Goal: Task Accomplishment & Management: Use online tool/utility

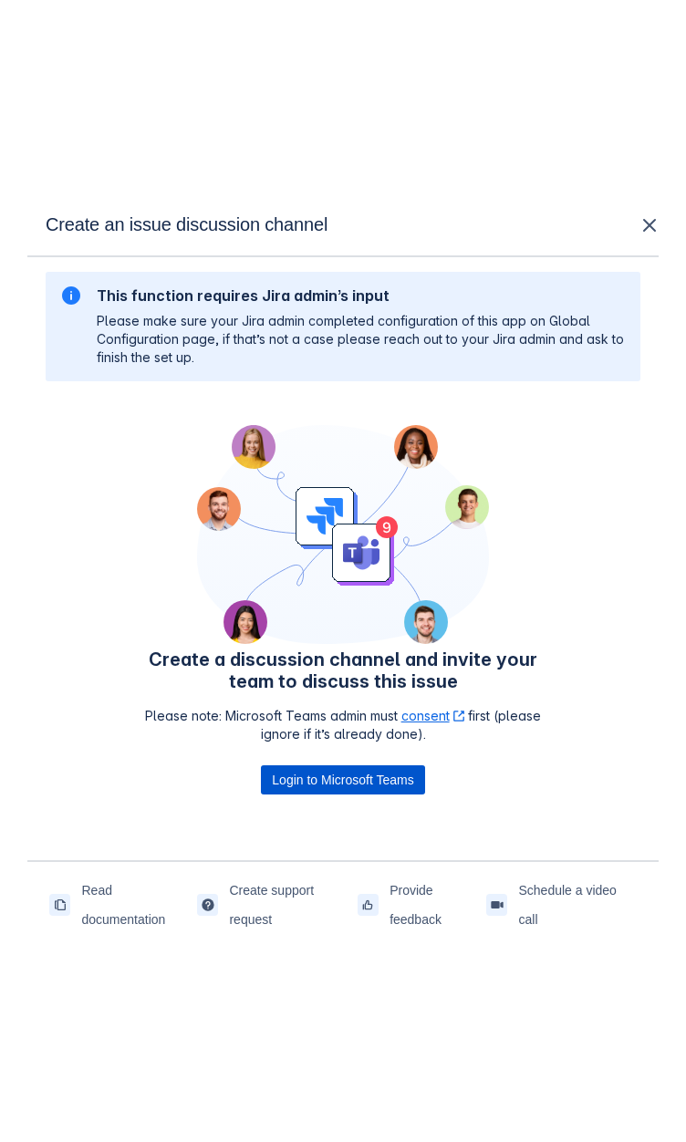
click at [348, 781] on span "Login to Microsoft Teams" at bounding box center [342, 779] width 141 height 29
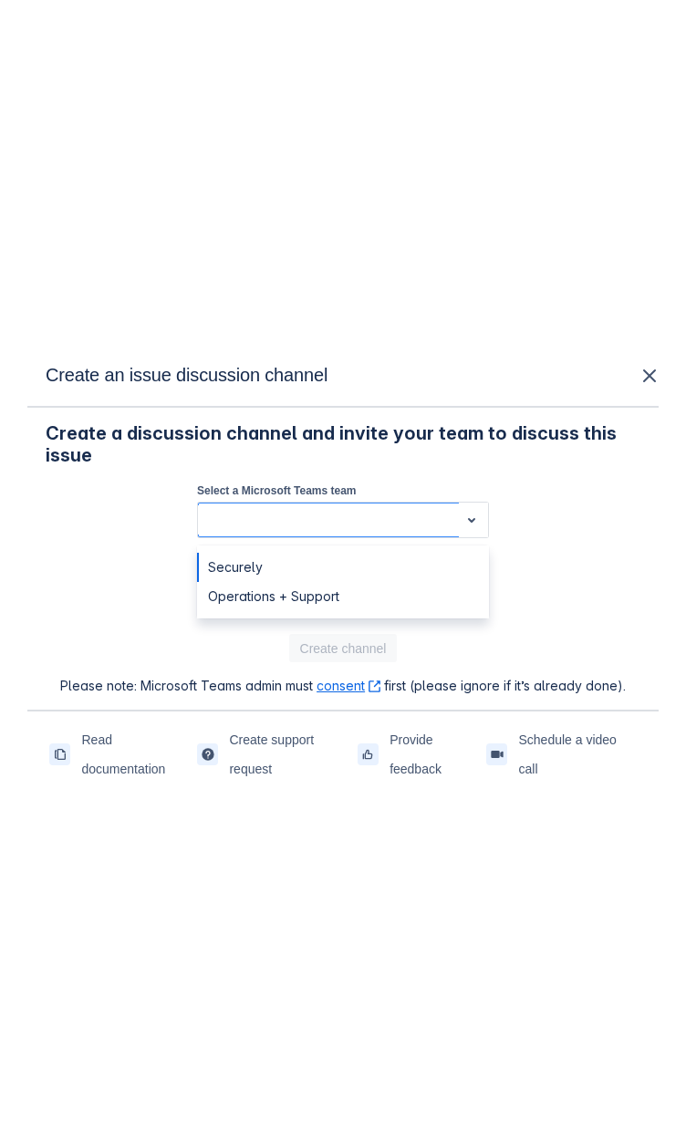
click at [306, 514] on div at bounding box center [328, 520] width 246 height 22
click at [306, 598] on div "Operations + Support" at bounding box center [343, 596] width 292 height 29
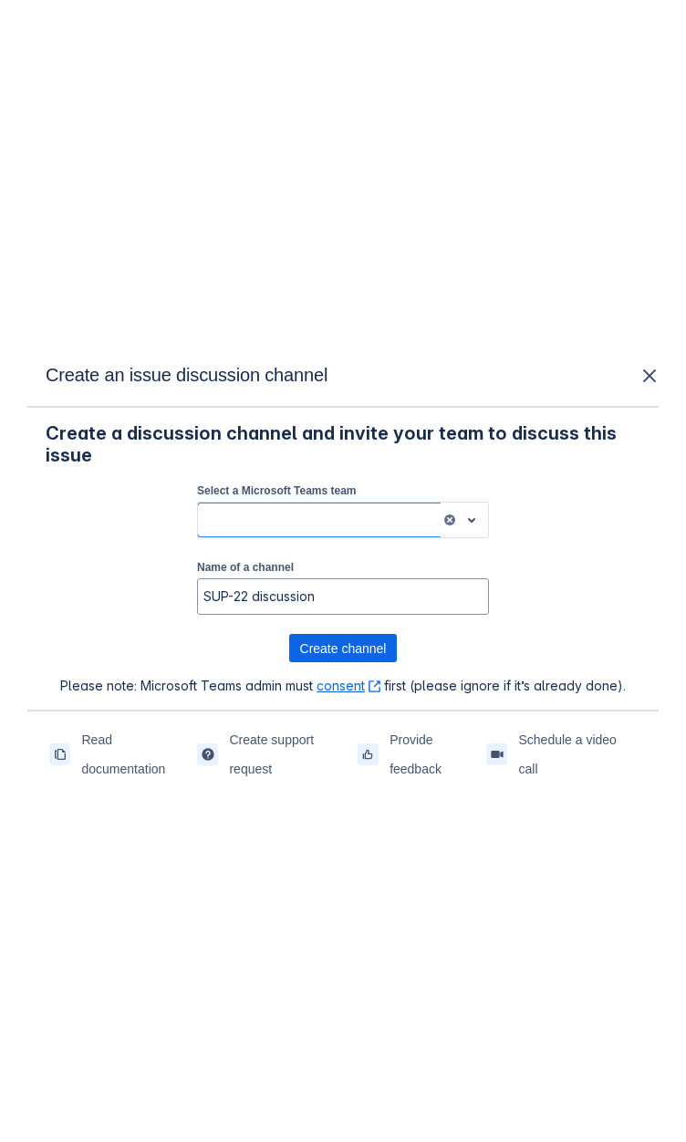
click at [476, 522] on span "open" at bounding box center [472, 520] width 22 height 22
click at [285, 600] on div "Operations + Support" at bounding box center [343, 596] width 292 height 29
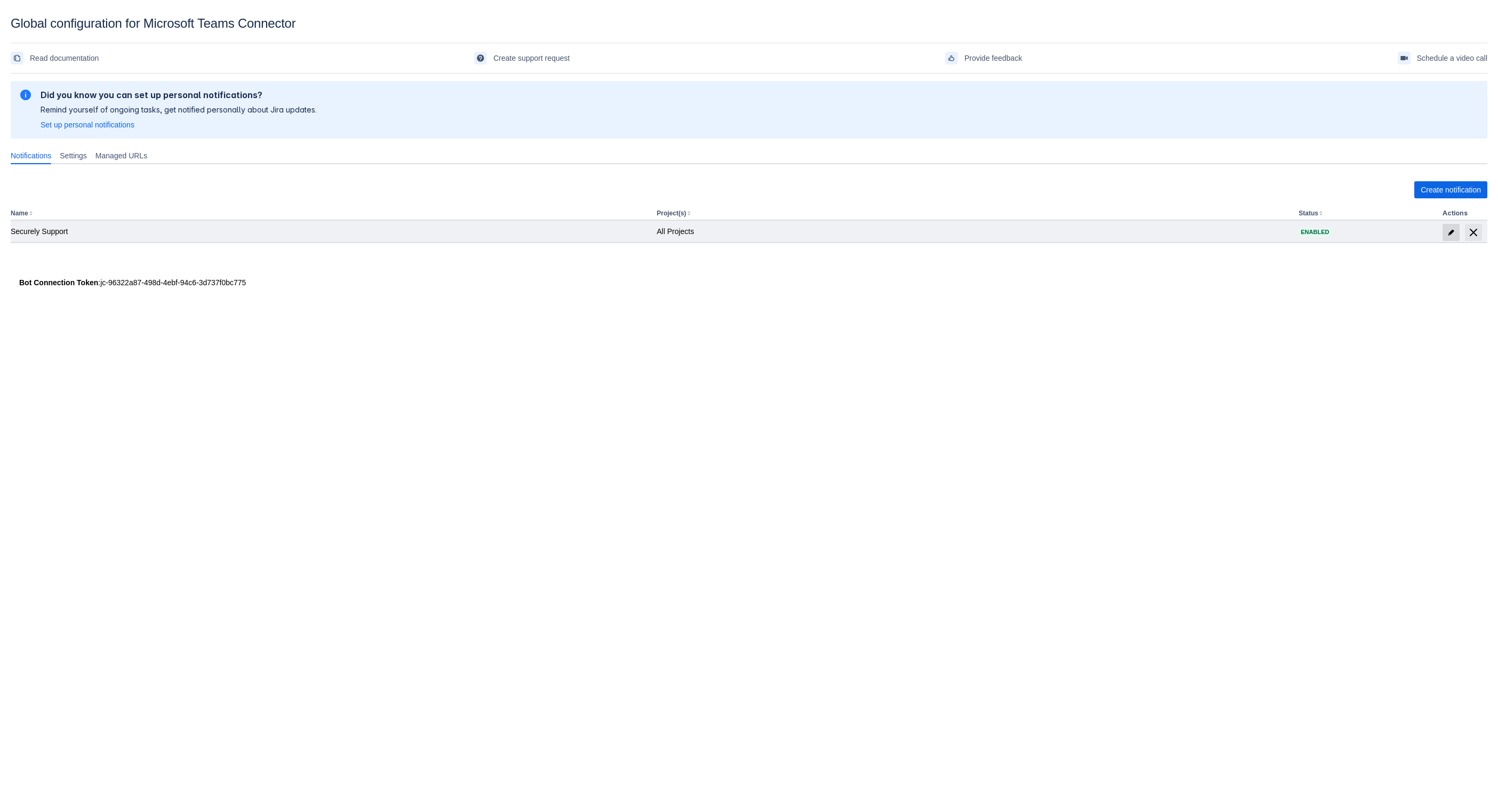
click at [1453, 234] on span "edit" at bounding box center [1451, 232] width 9 height 9
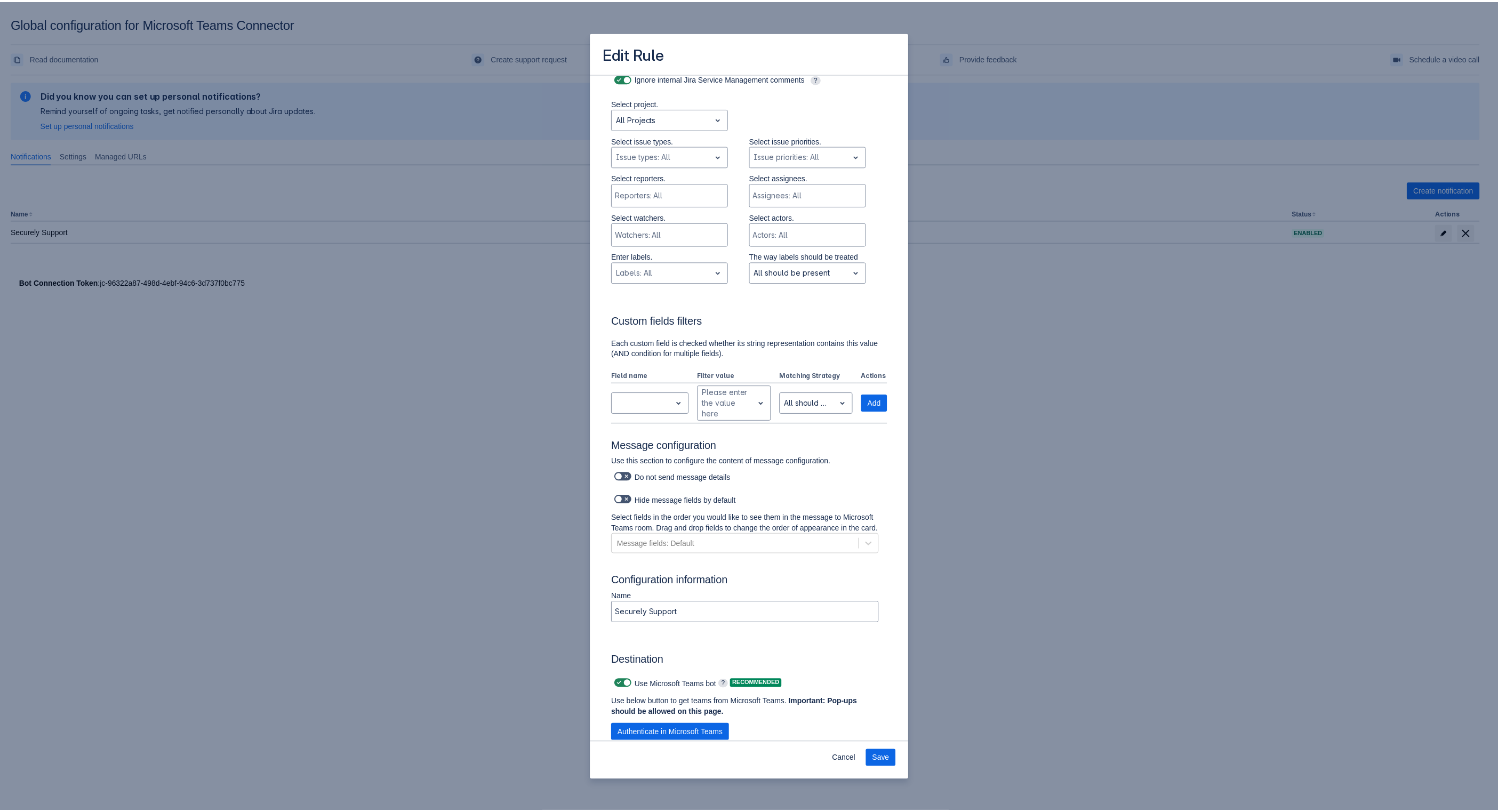
scroll to position [214, 0]
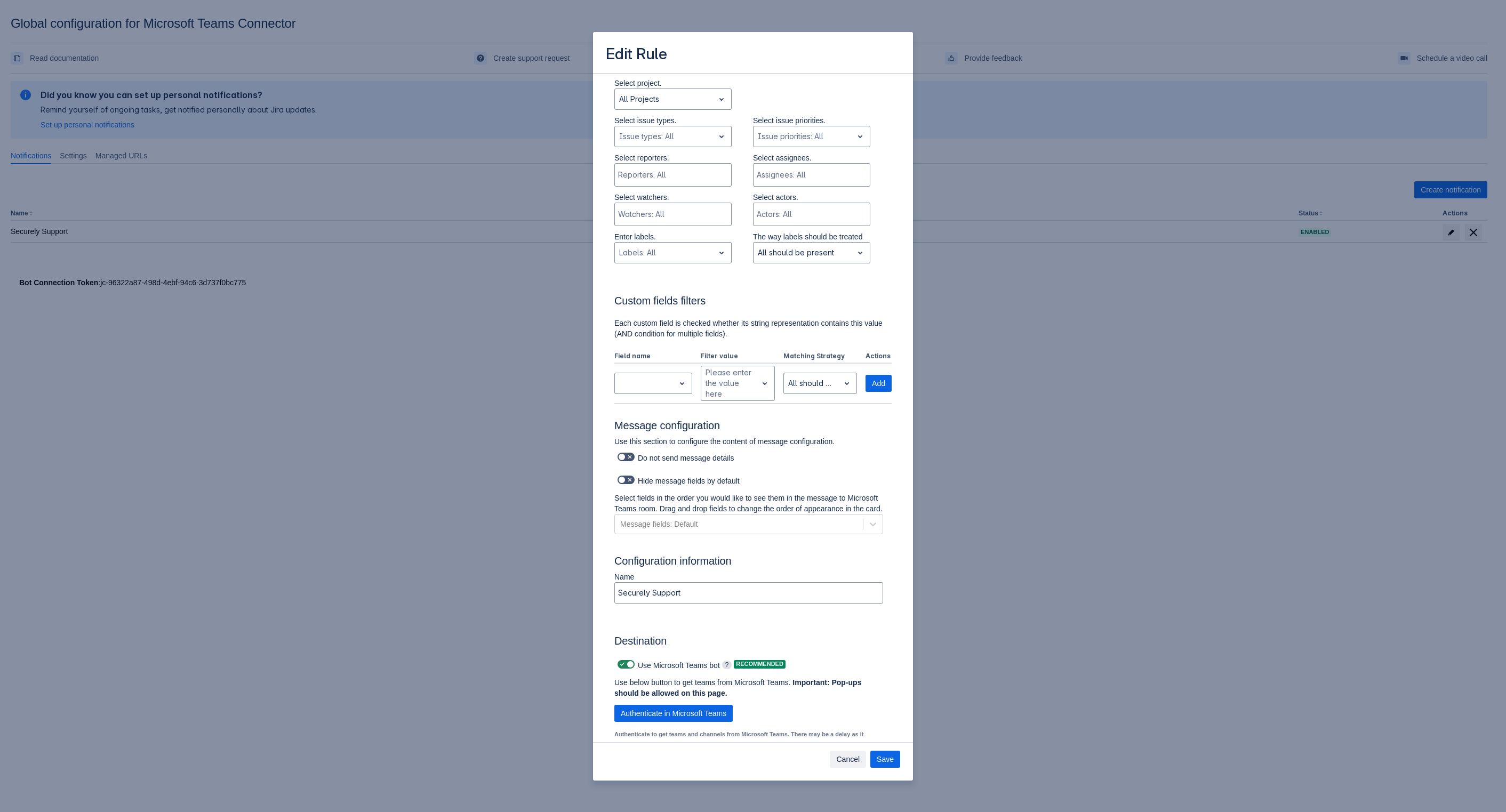
click at [843, 764] on span "Cancel" at bounding box center [848, 759] width 23 height 17
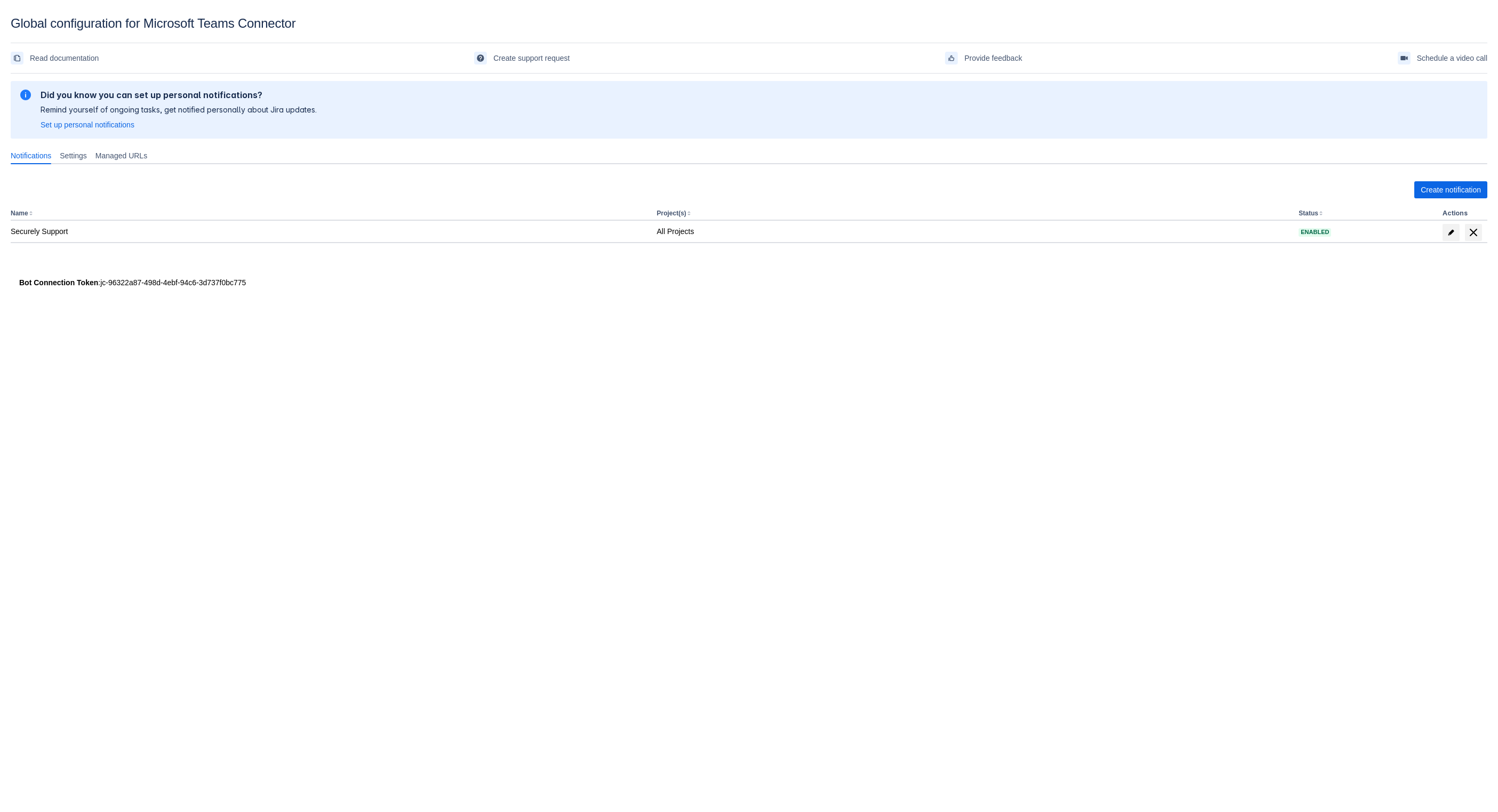
click at [458, 389] on body "Global configuration for Microsoft Teams Connector Read documentation Create su…" at bounding box center [749, 421] width 1498 height 812
